Goal: Obtain resource: Obtain resource

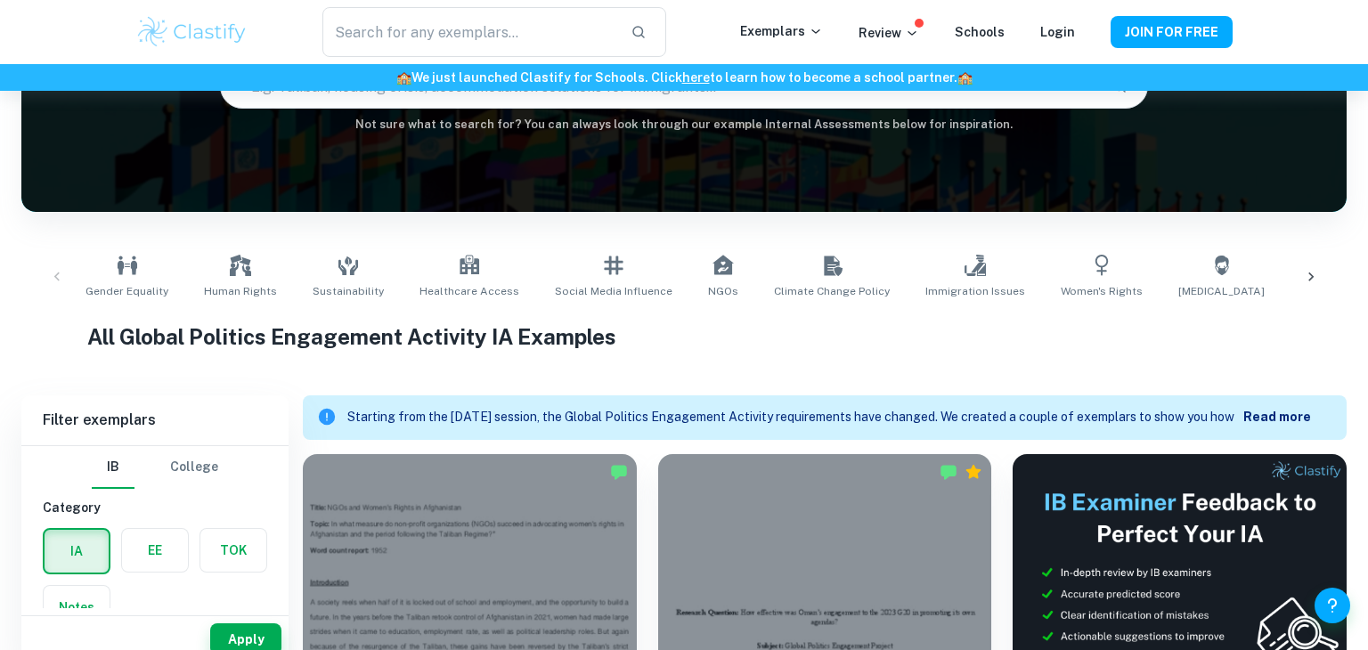
scroll to position [178, 0]
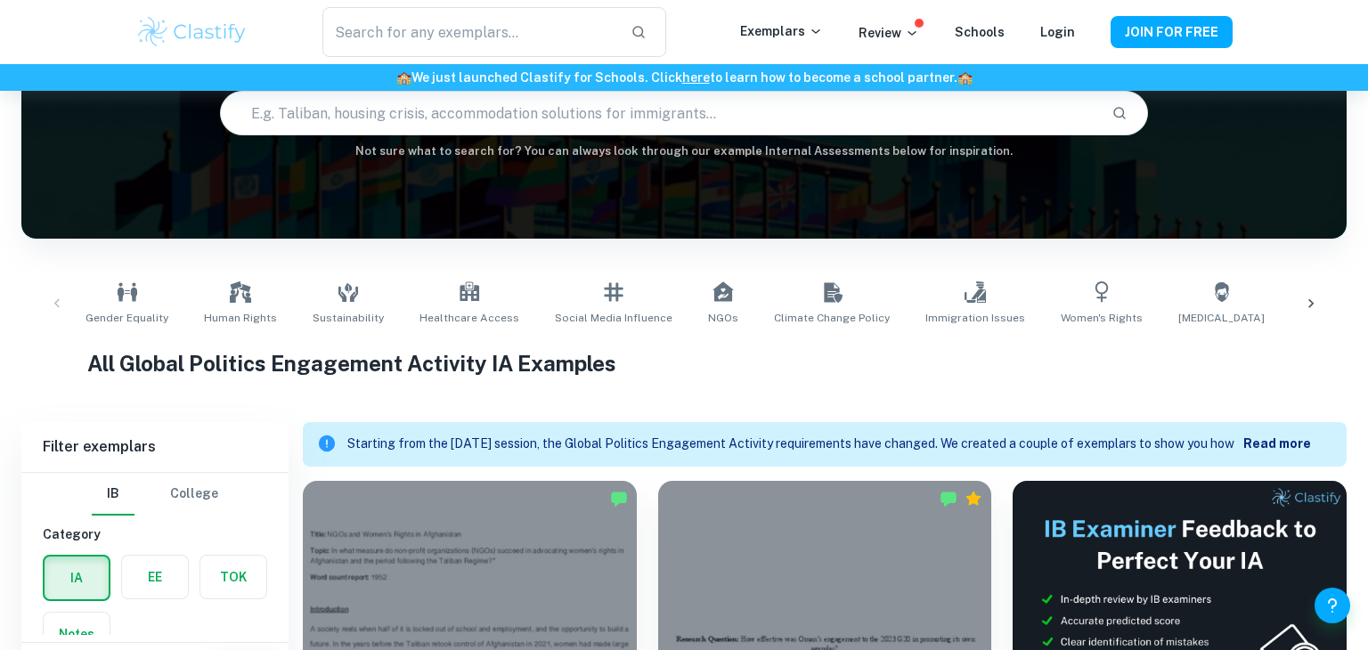
click at [1315, 305] on icon at bounding box center [1311, 304] width 18 height 18
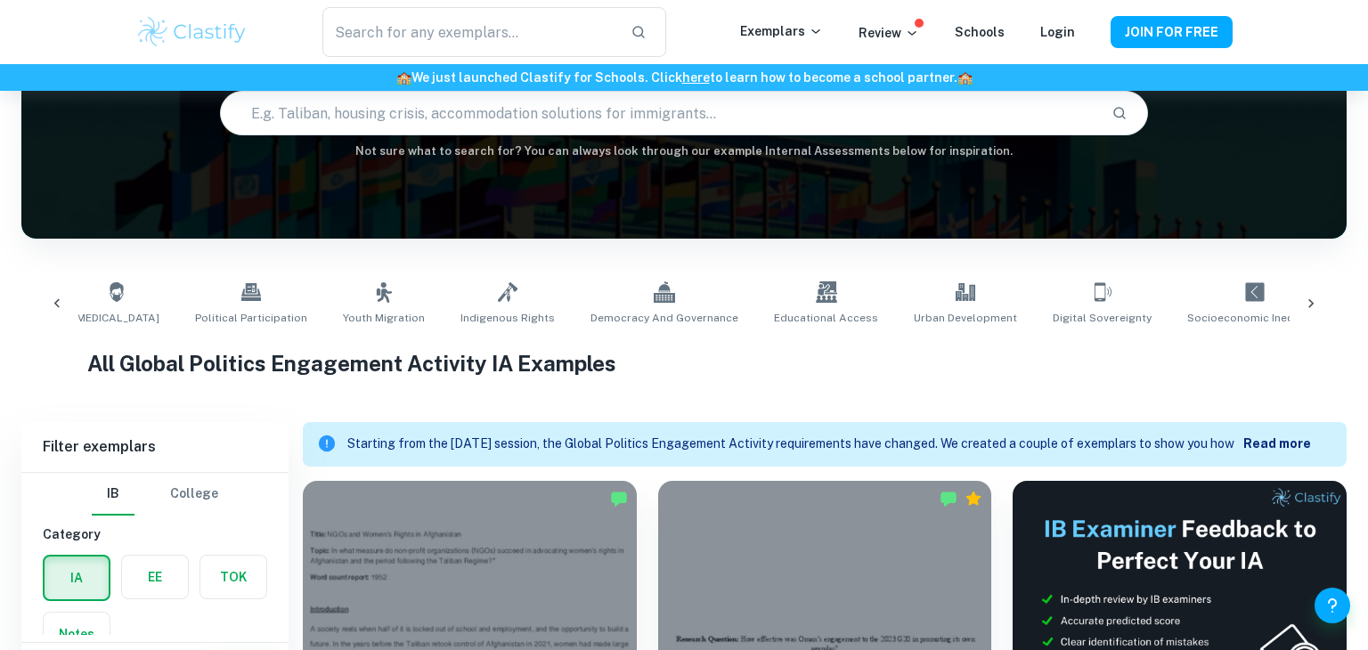
scroll to position [0, 1140]
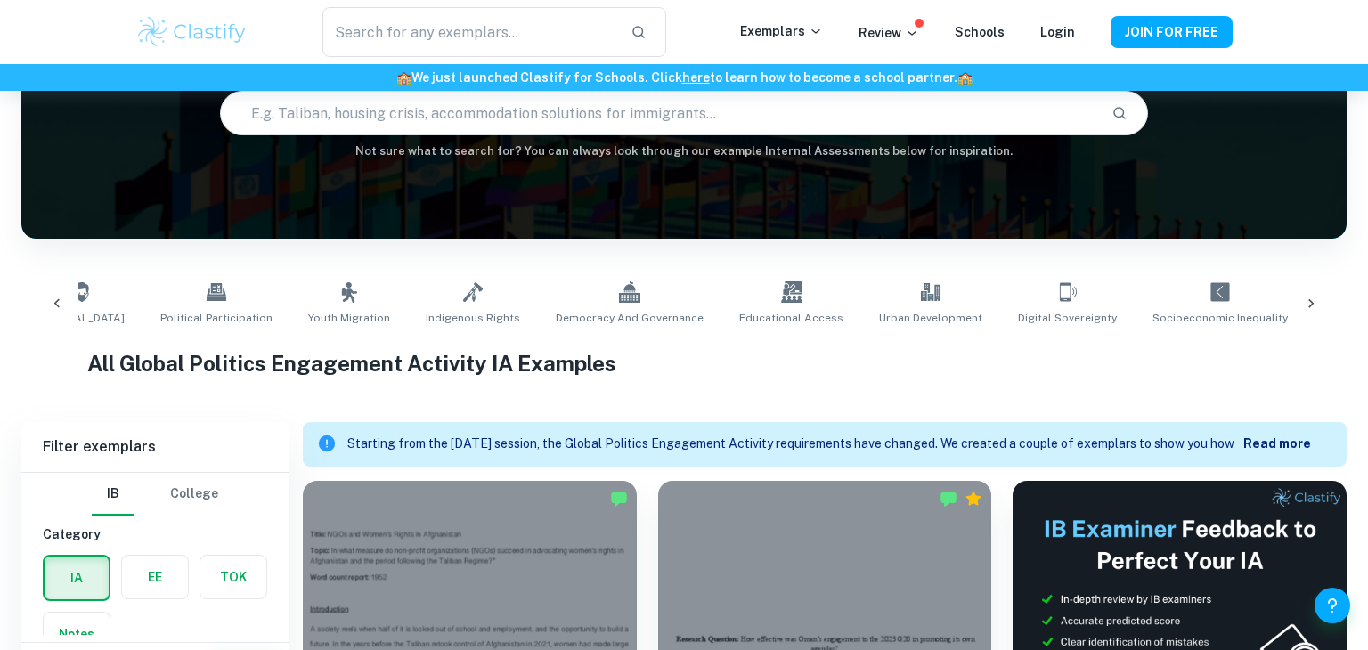
click at [1315, 305] on icon at bounding box center [1311, 304] width 18 height 18
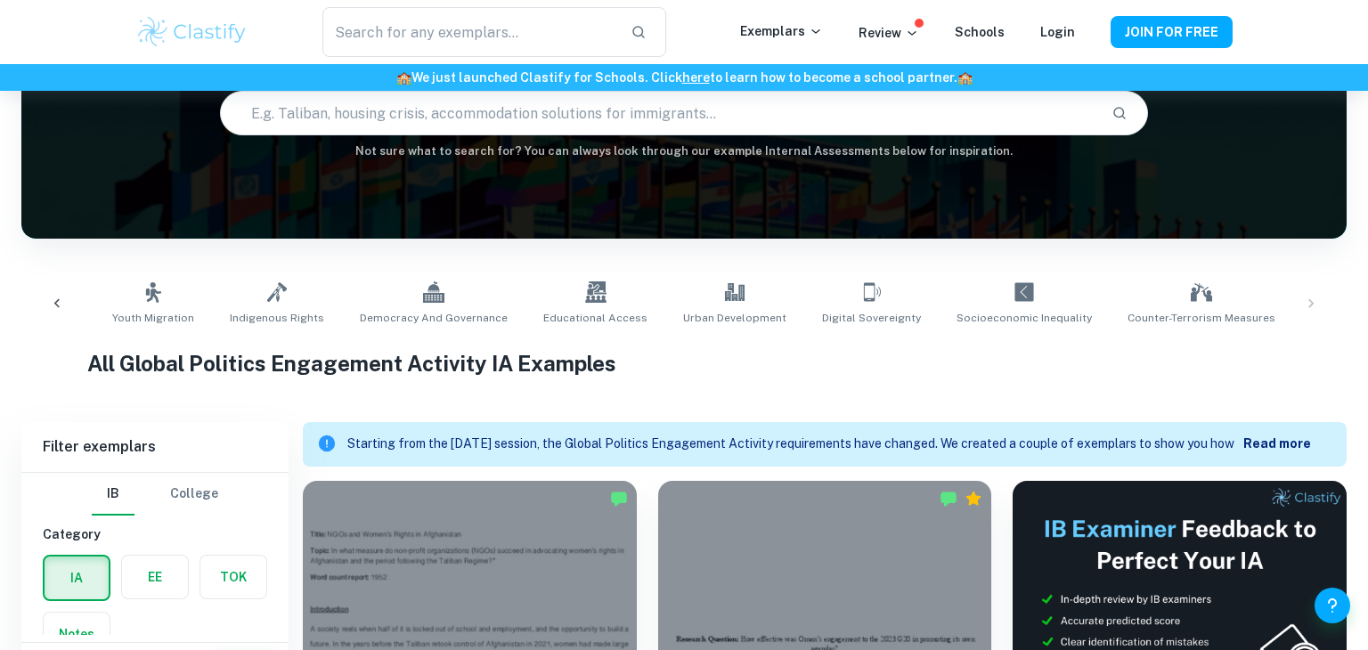
click at [52, 304] on icon at bounding box center [57, 304] width 18 height 18
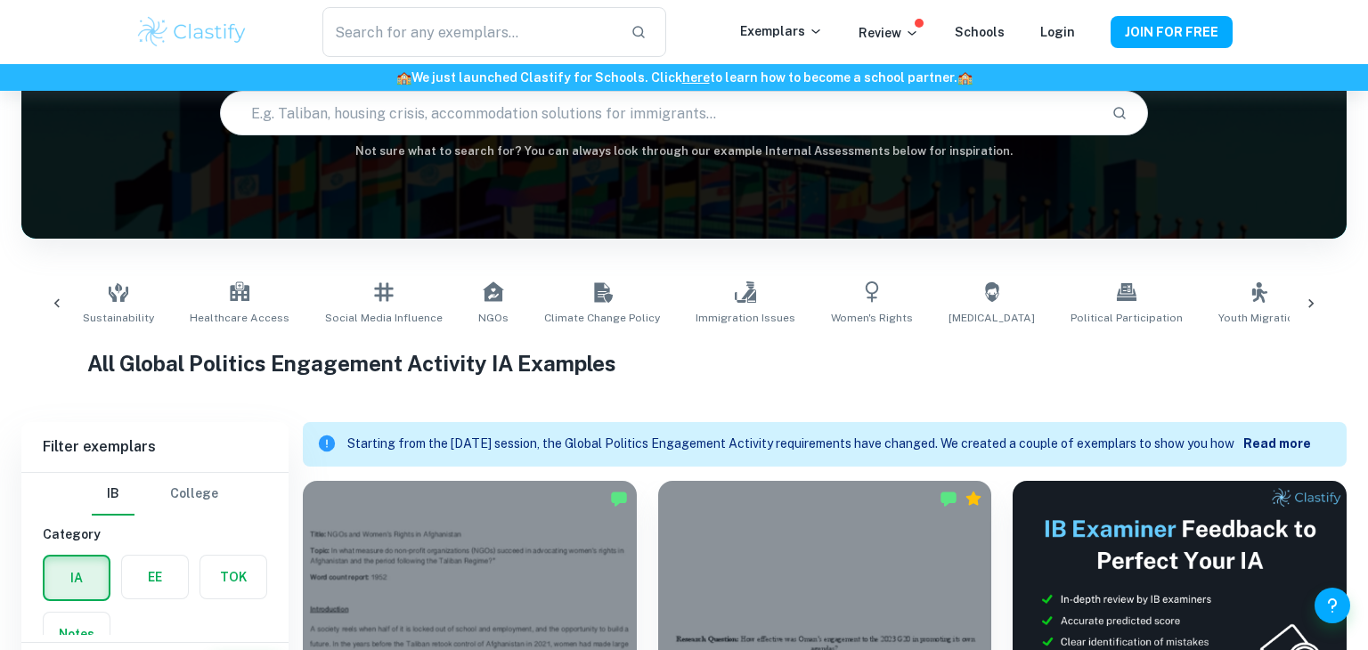
scroll to position [0, 195]
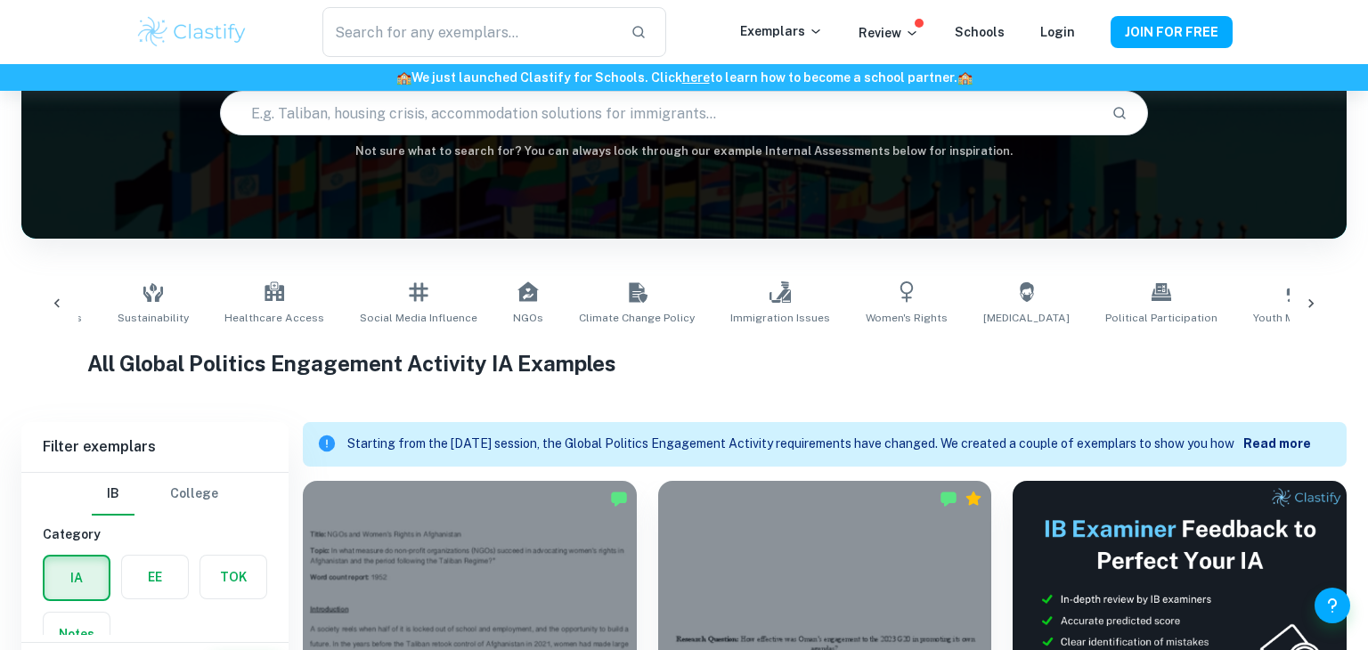
click at [52, 304] on icon at bounding box center [57, 304] width 18 height 18
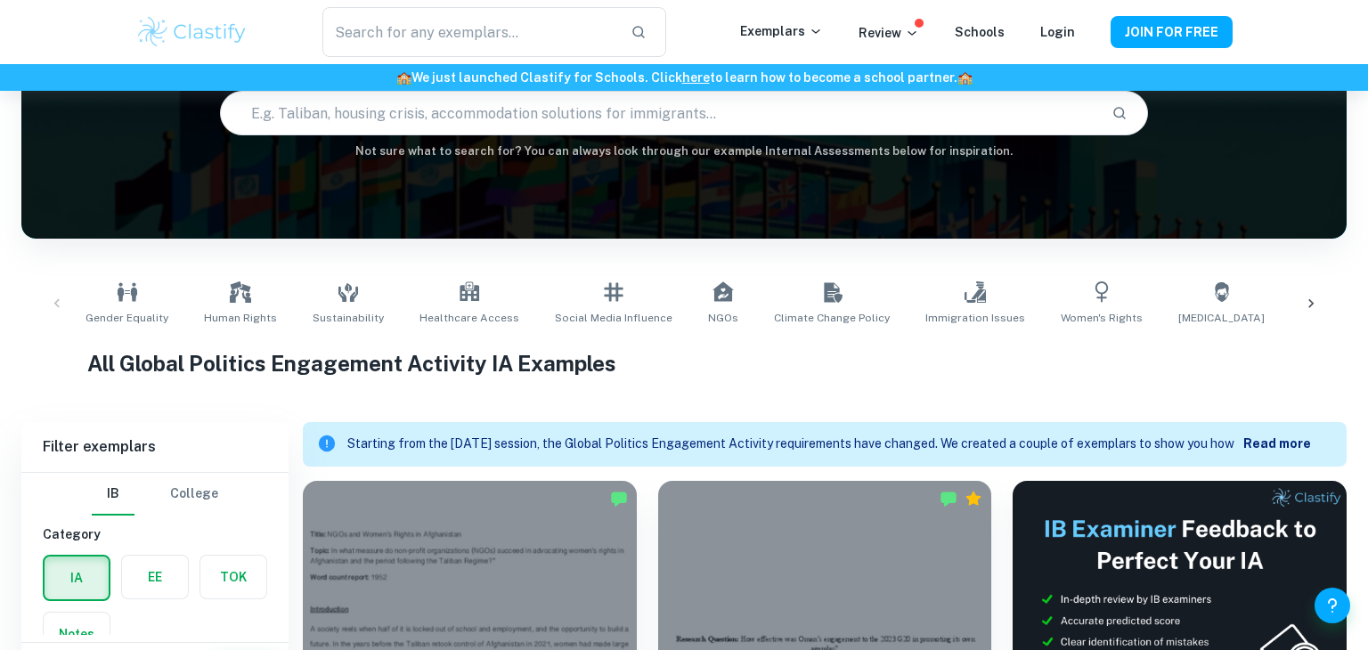
click at [52, 304] on div "Gender Equality Human Rights Sustainability Healthcare Access Social Media Infl…" at bounding box center [684, 303] width 1297 height 59
click at [1316, 301] on icon at bounding box center [1311, 304] width 18 height 18
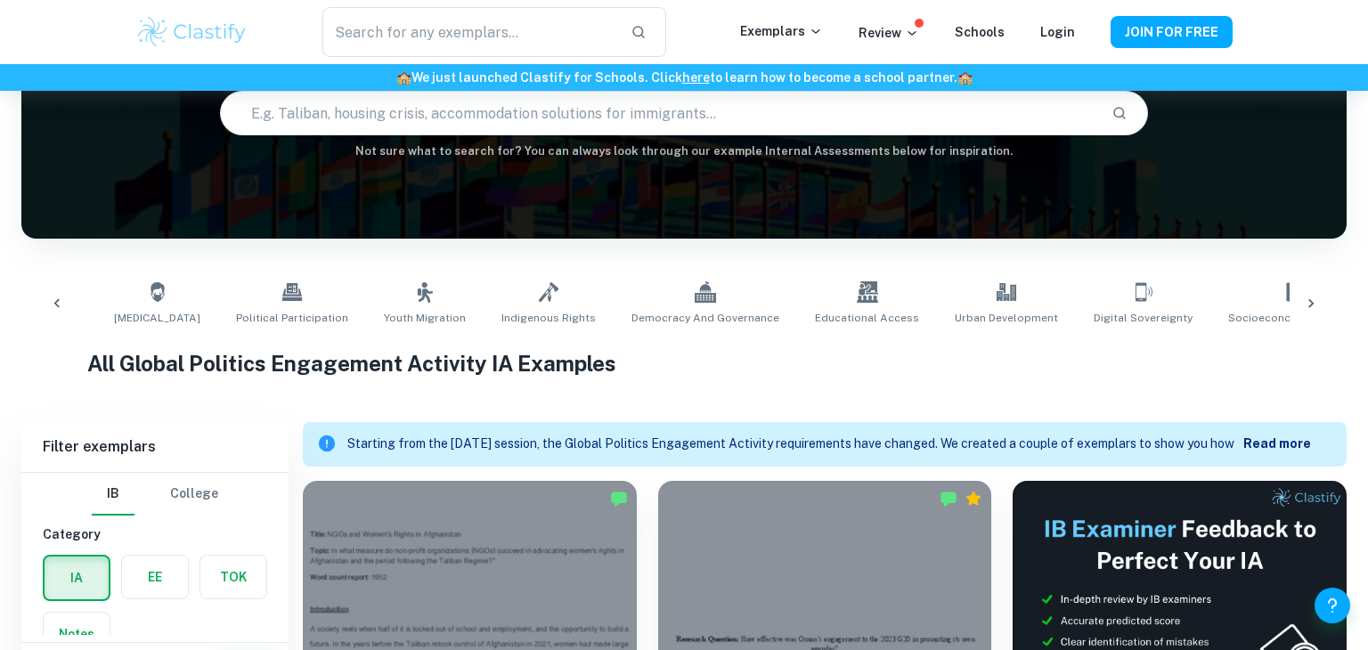
scroll to position [0, 1140]
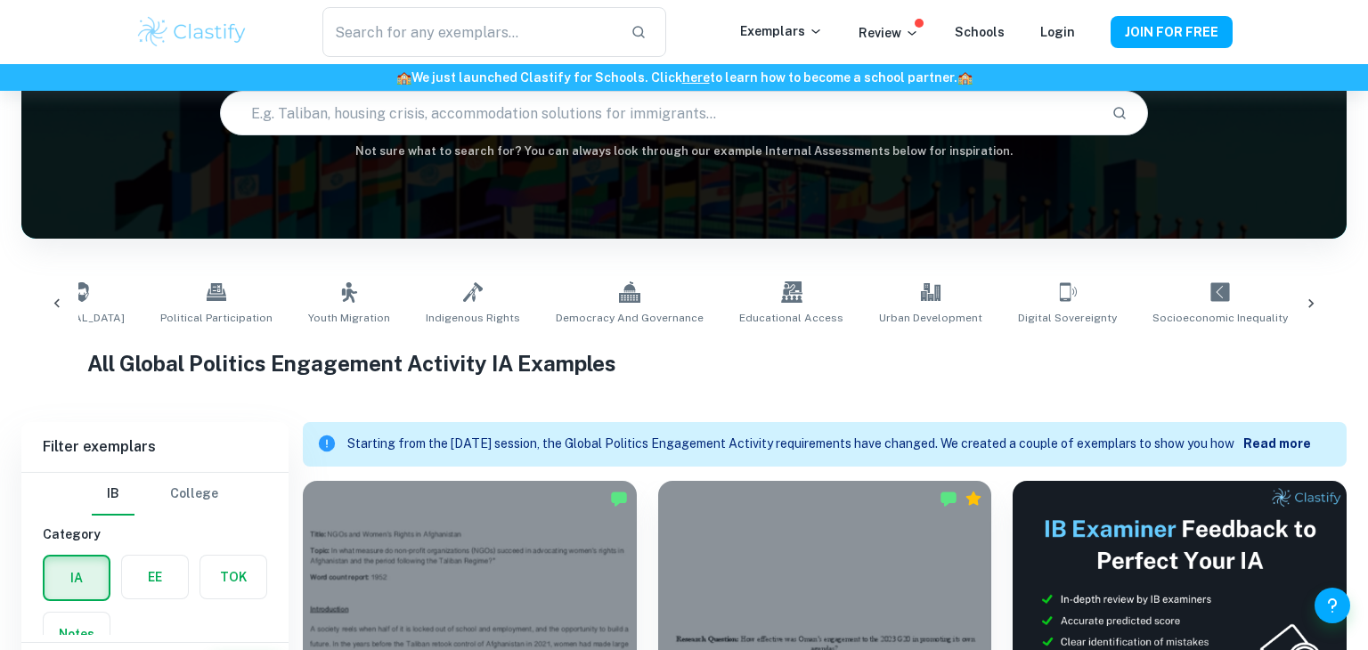
click at [49, 303] on icon at bounding box center [57, 304] width 18 height 18
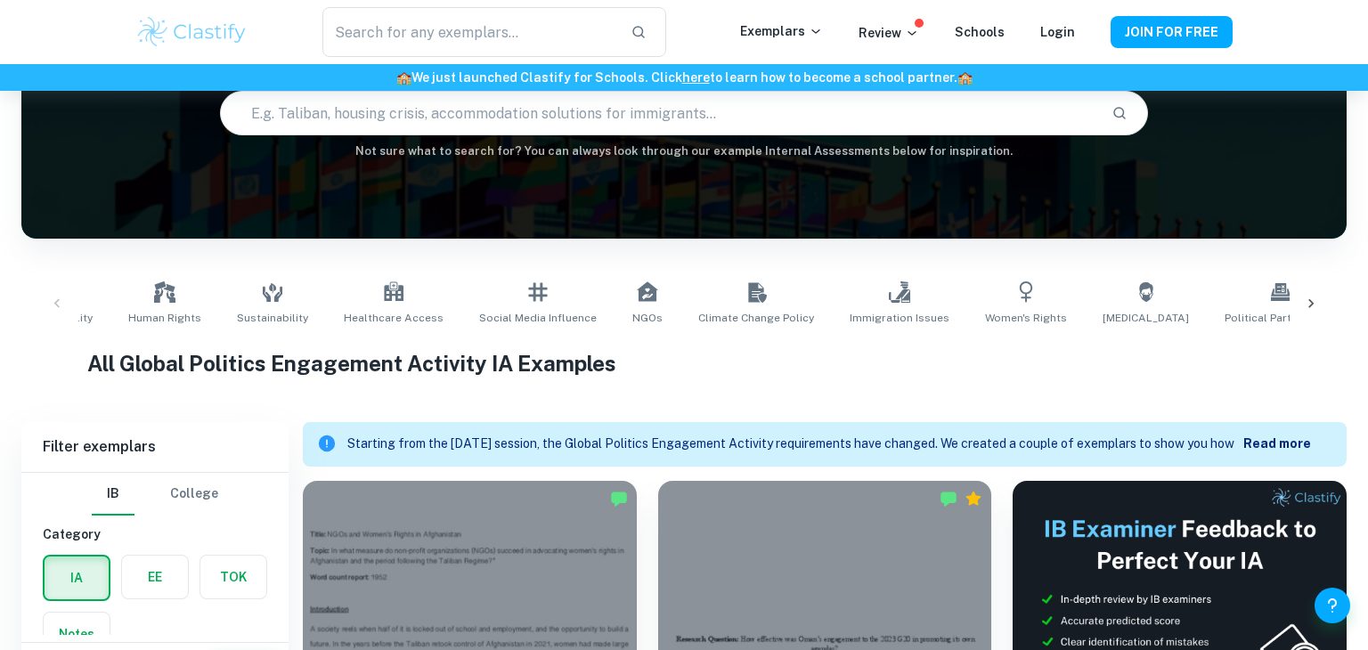
scroll to position [0, 0]
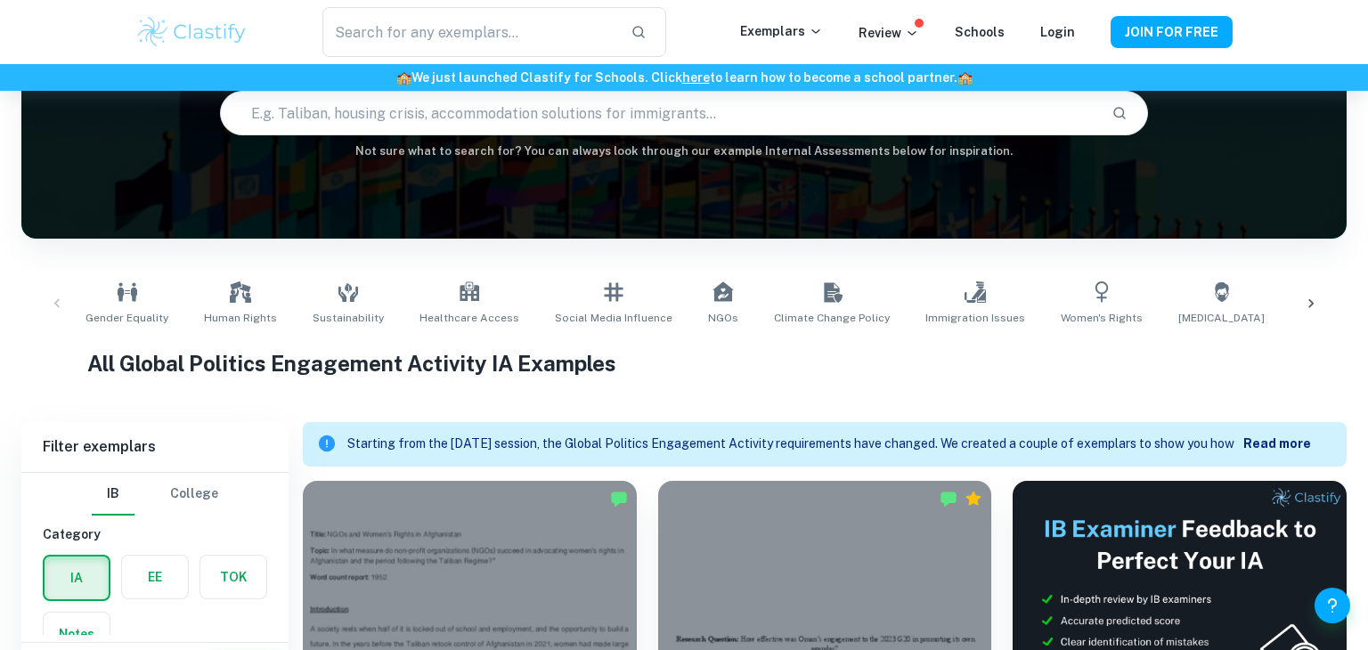
click at [49, 303] on div "Gender Equality Human Rights Sustainability Healthcare Access Social Media Infl…" at bounding box center [684, 303] width 1297 height 59
click at [989, 378] on h1 "All Global Politics Engagement Activity IA Examples" at bounding box center [683, 363] width 1193 height 32
click at [989, 378] on div "All Global Politics Engagement Activity IA Examples" at bounding box center [683, 366] width 1193 height 39
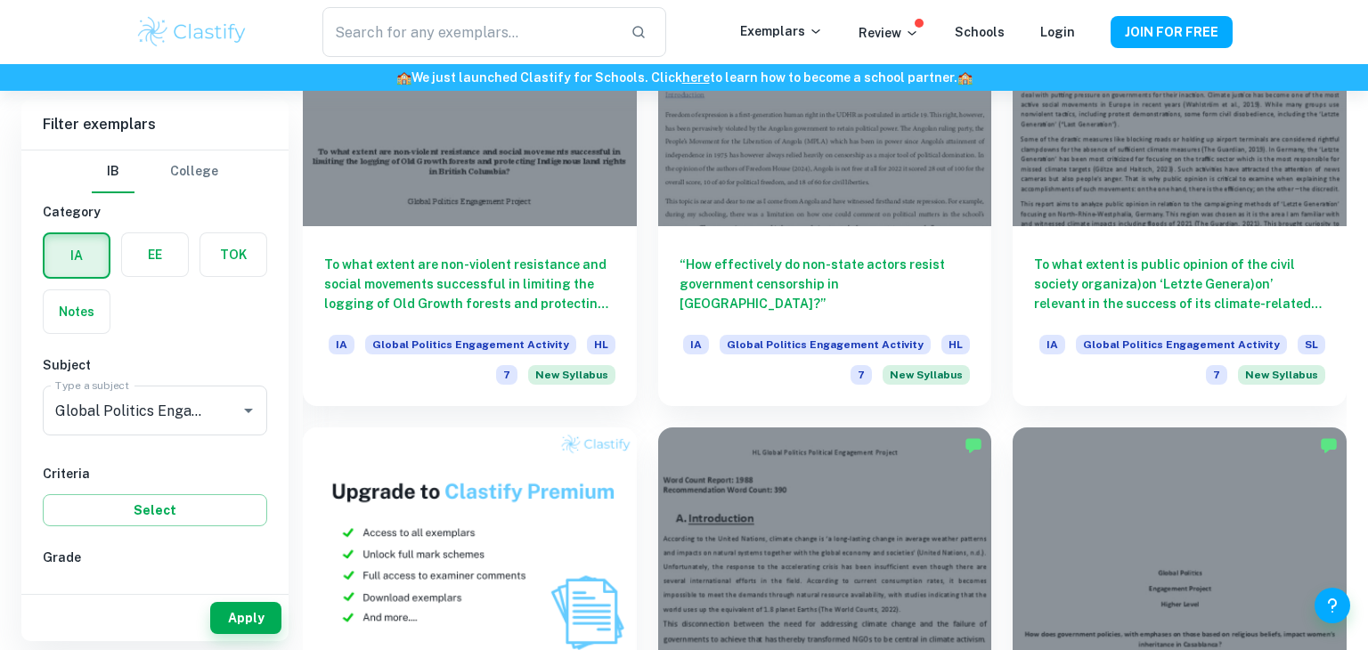
scroll to position [1069, 0]
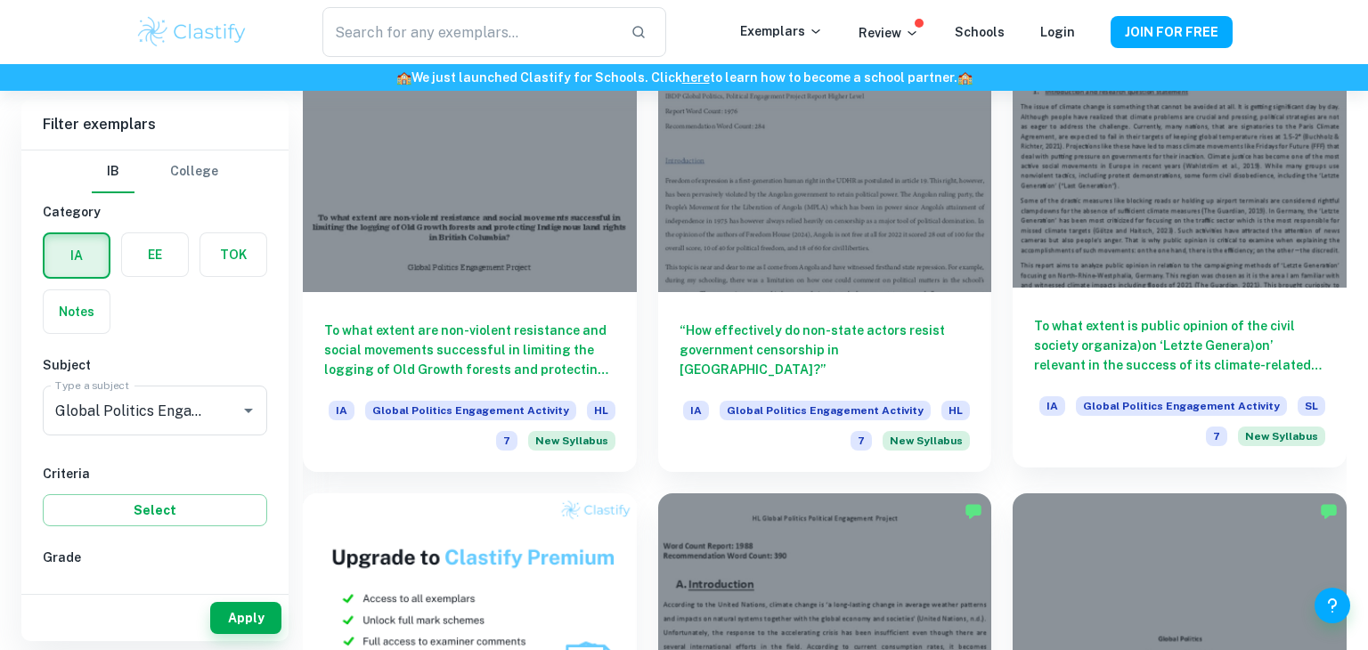
click at [1072, 322] on h6 "To what extent is public opinion of the civil society organiza)on ‘Letzte Gener…" at bounding box center [1179, 345] width 291 height 59
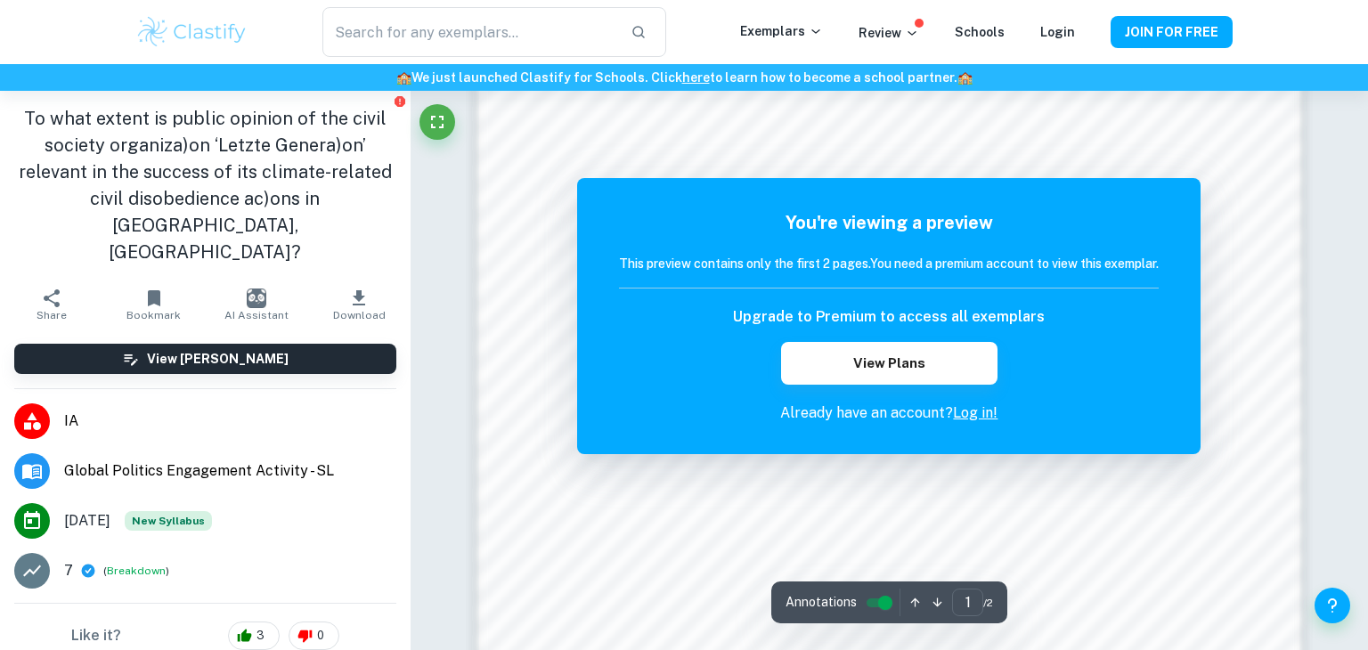
scroll to position [1354, 0]
